Goal: Information Seeking & Learning: Learn about a topic

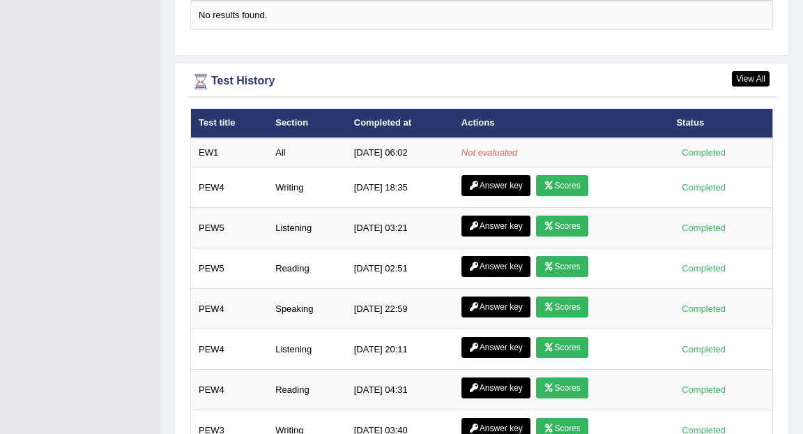
scroll to position [1784, 0]
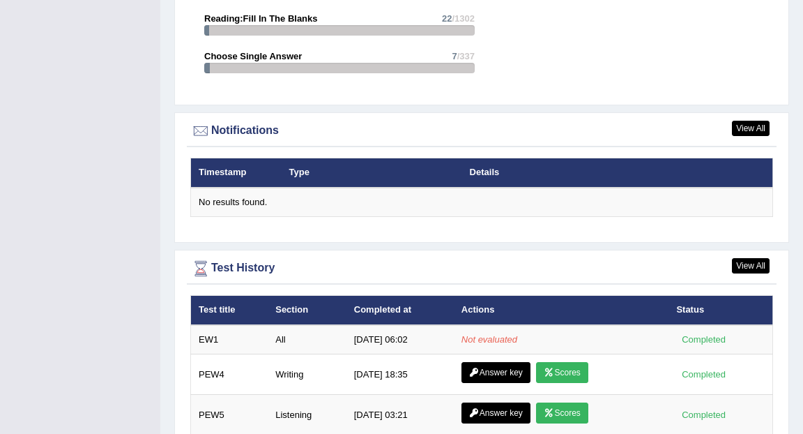
scroll to position [1622, 0]
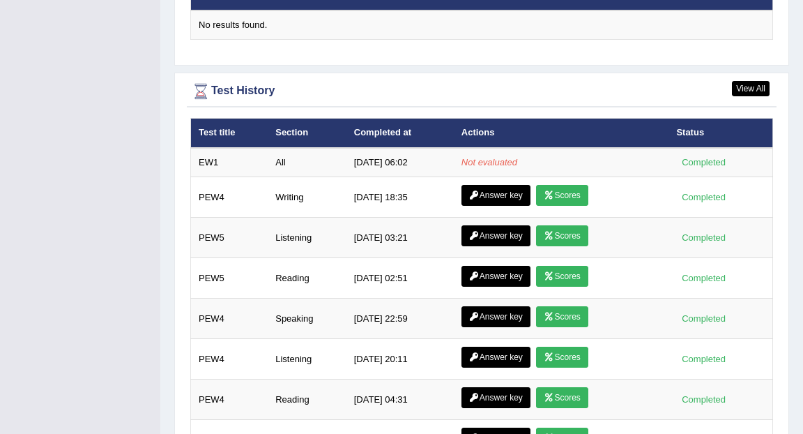
scroll to position [1796, 0]
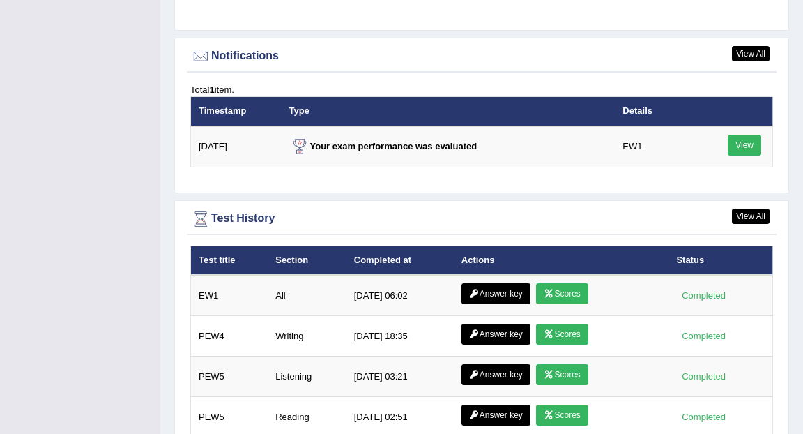
scroll to position [1712, 0]
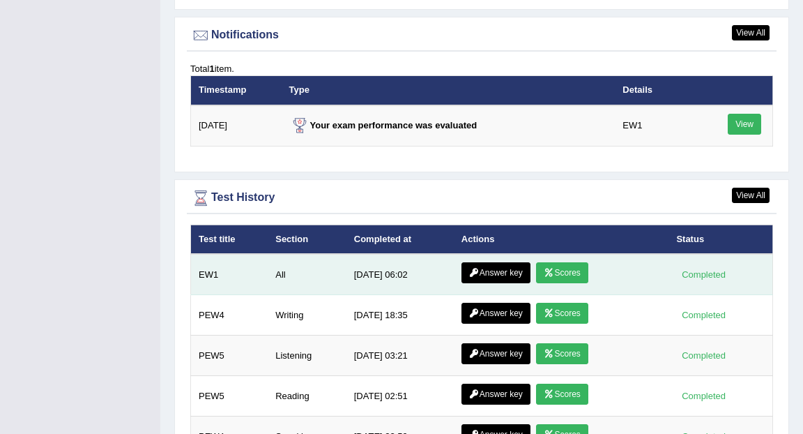
click at [498, 264] on link "Answer key" at bounding box center [496, 272] width 69 height 21
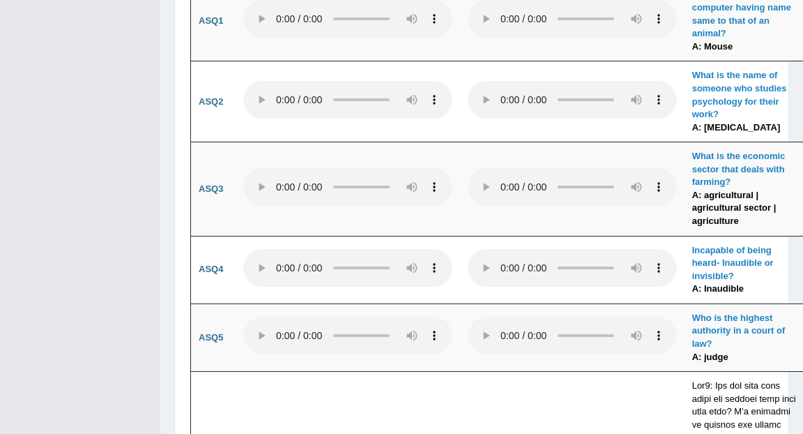
scroll to position [4540, 0]
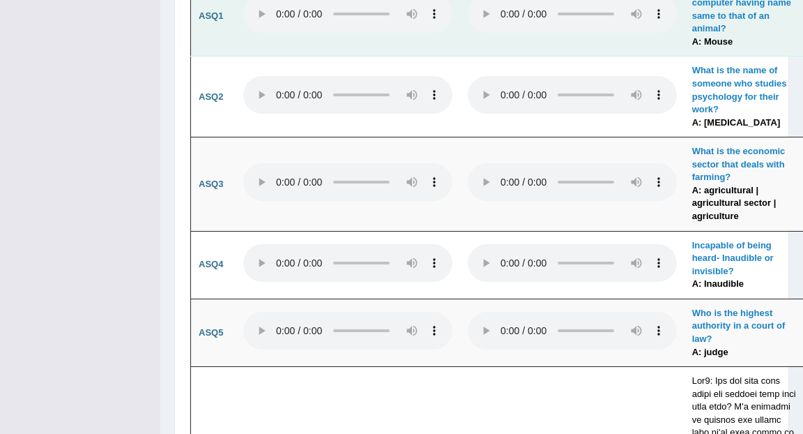
click at [680, 56] on td at bounding box center [572, 16] width 225 height 81
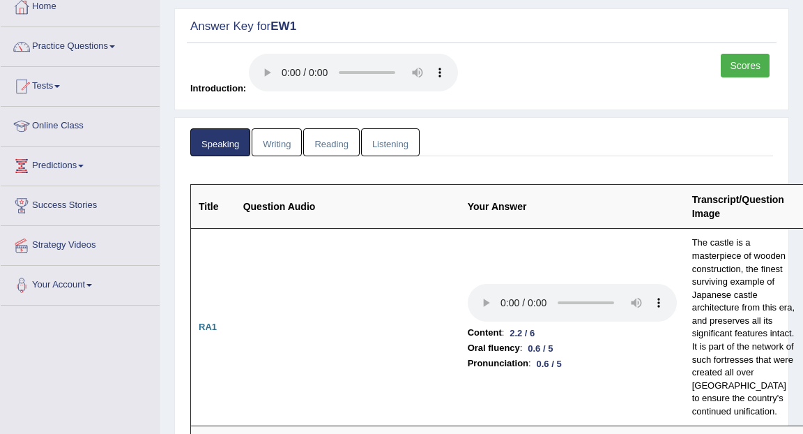
scroll to position [79, 0]
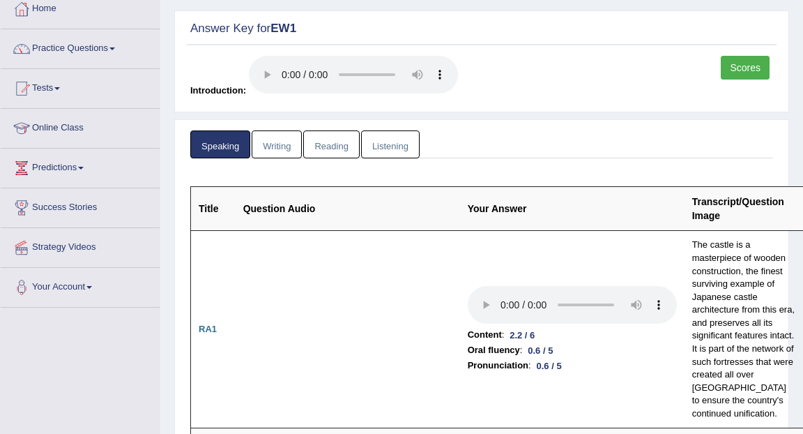
click at [270, 148] on link "Writing" at bounding box center [277, 144] width 50 height 29
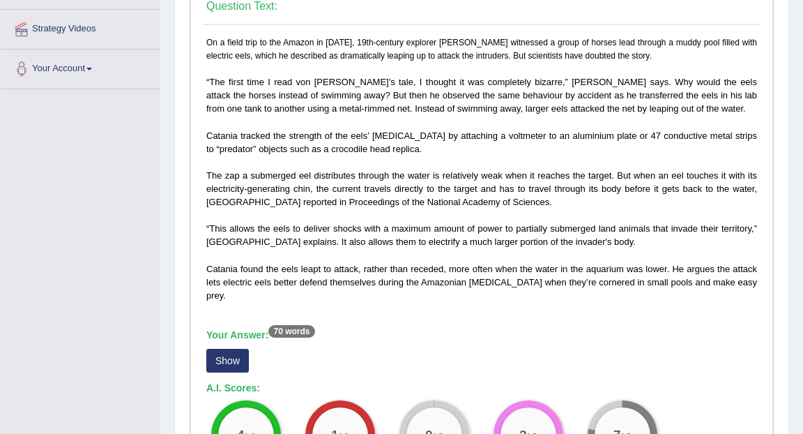
scroll to position [328, 0]
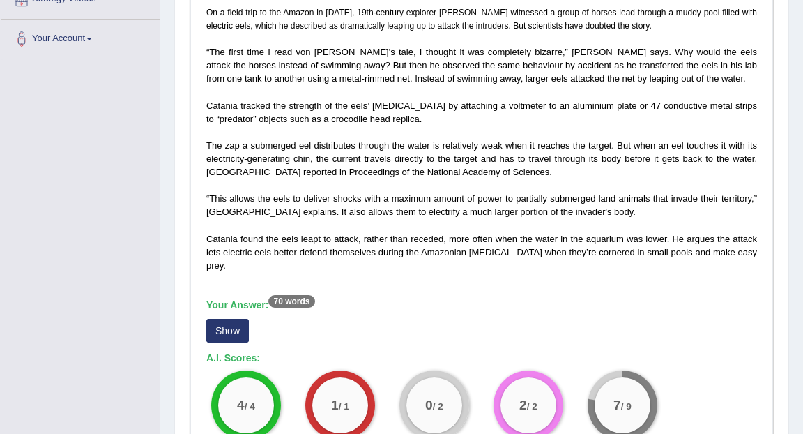
click at [228, 326] on button "Show" at bounding box center [227, 331] width 43 height 24
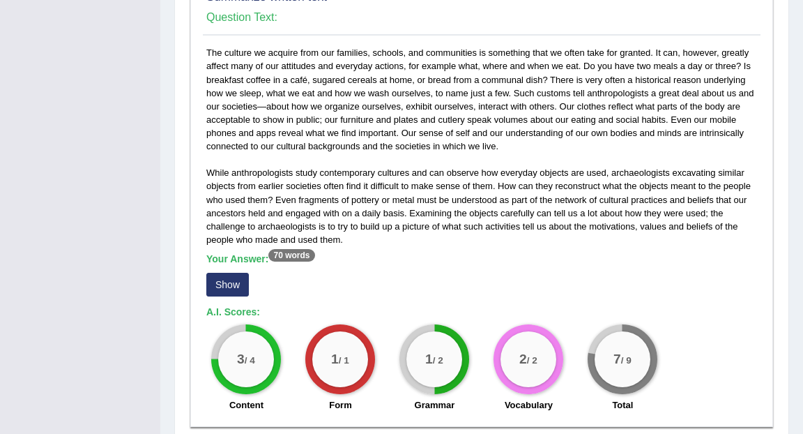
scroll to position [866, 0]
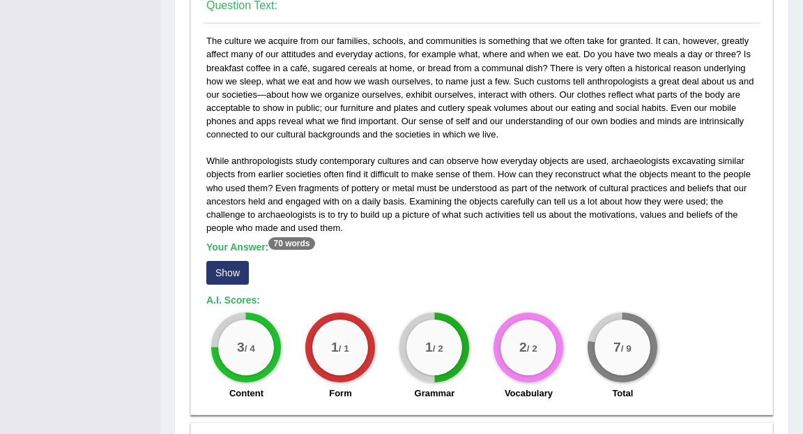
click at [220, 271] on button "Show" at bounding box center [227, 273] width 43 height 24
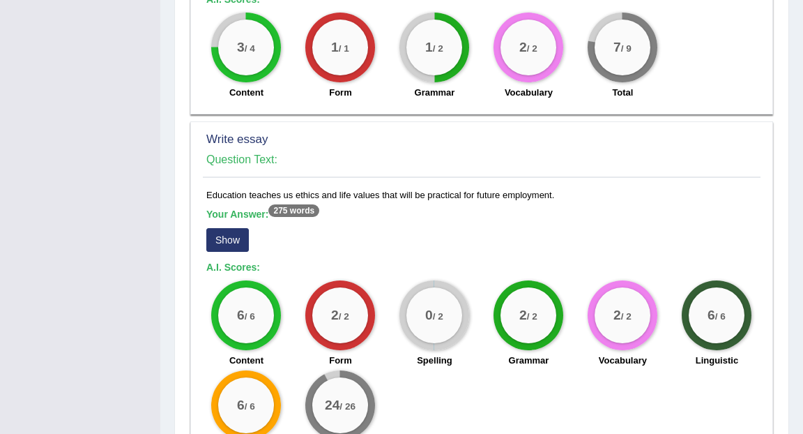
scroll to position [1196, 0]
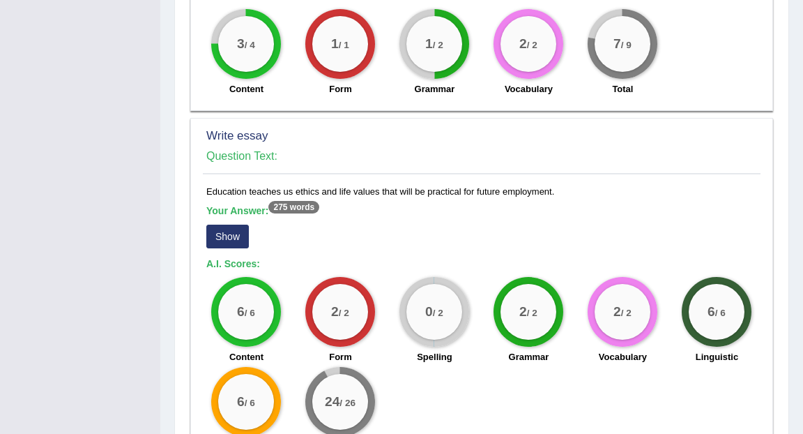
click at [230, 238] on button "Show" at bounding box center [227, 237] width 43 height 24
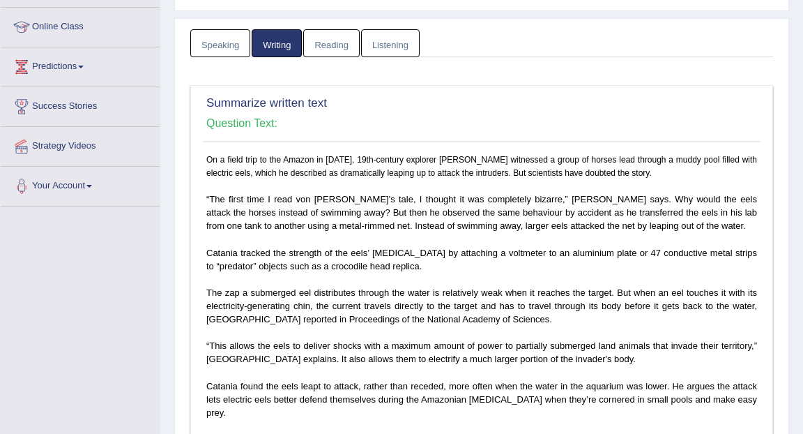
scroll to position [0, 0]
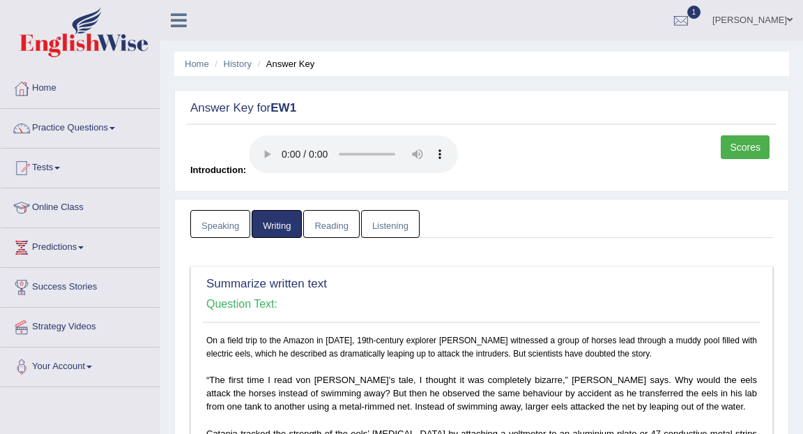
click at [336, 225] on link "Reading" at bounding box center [331, 224] width 56 height 29
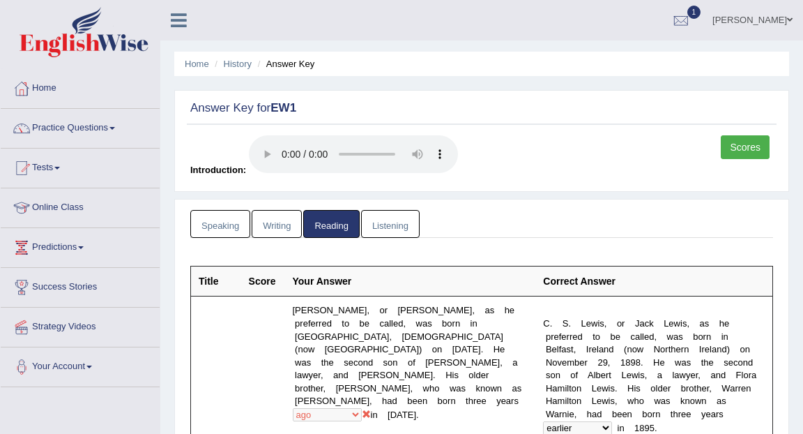
click at [375, 228] on link "Listening" at bounding box center [390, 224] width 59 height 29
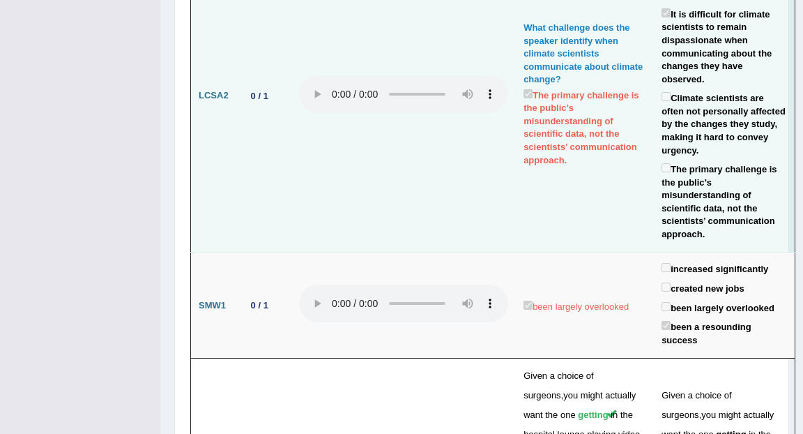
scroll to position [3713, 0]
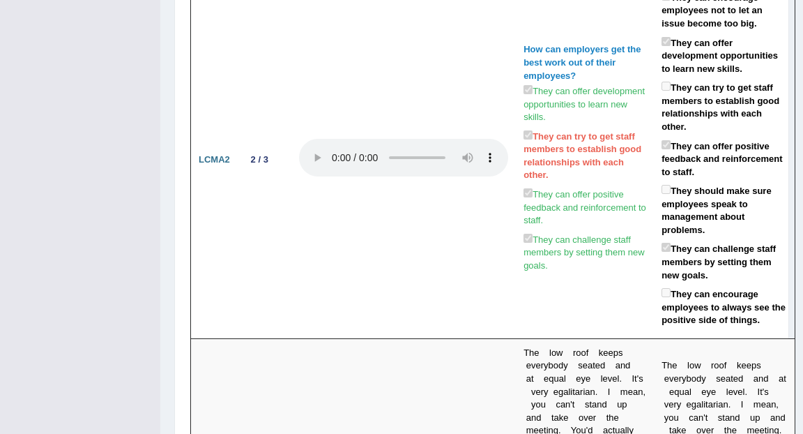
scroll to position [0, 0]
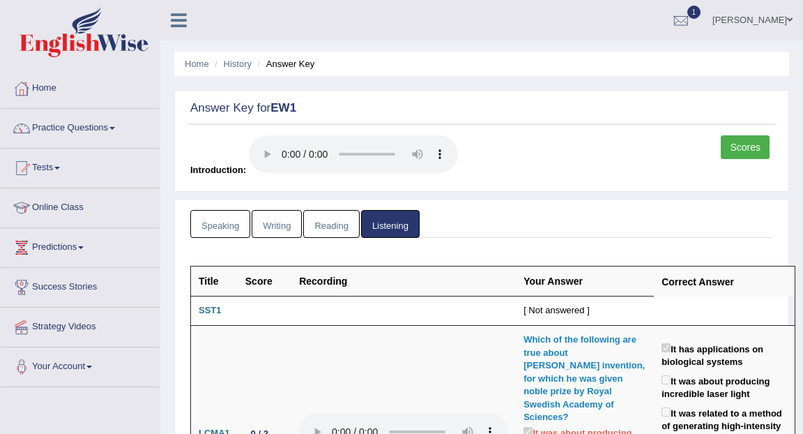
click at [339, 228] on link "Reading" at bounding box center [331, 224] width 56 height 29
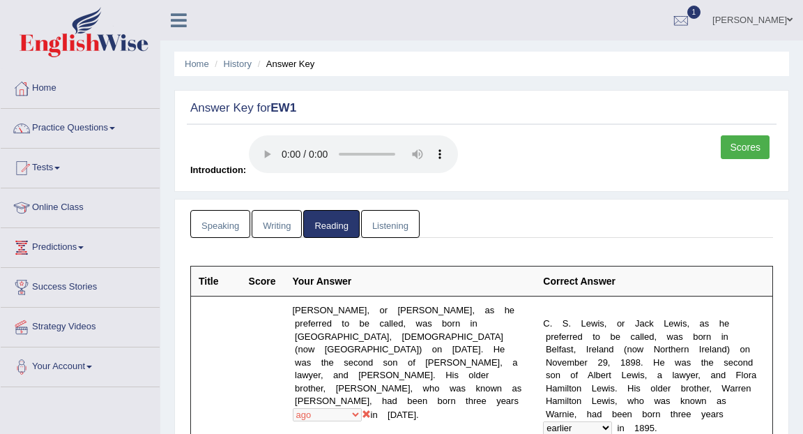
click at [291, 227] on link "Writing" at bounding box center [277, 224] width 50 height 29
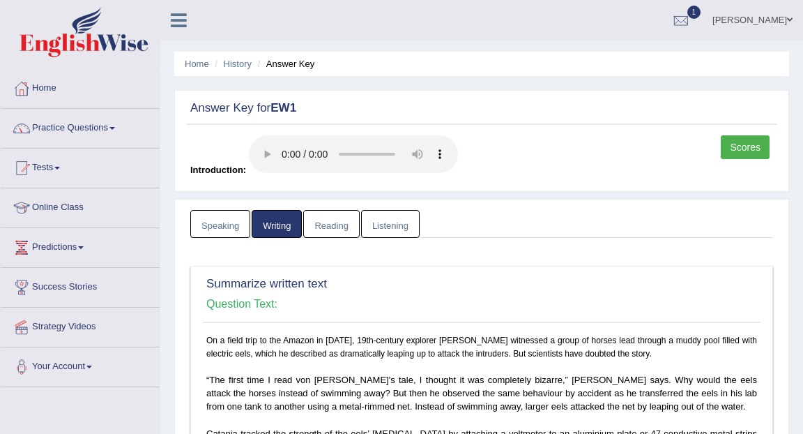
click at [236, 229] on link "Speaking" at bounding box center [220, 224] width 60 height 29
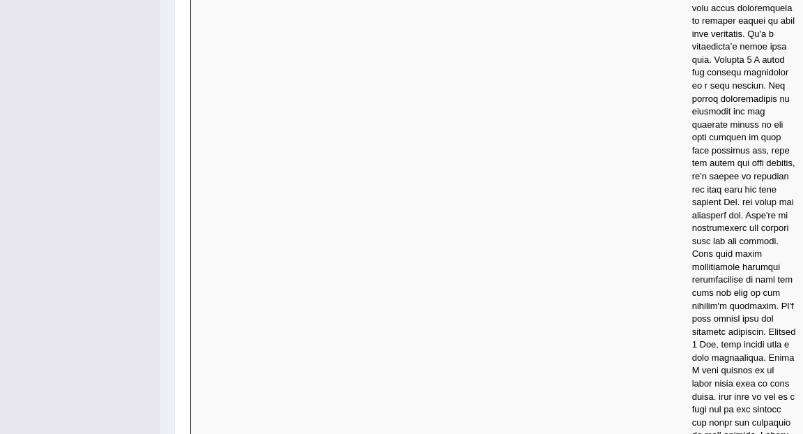
scroll to position [6806, 0]
